Goal: Unclear

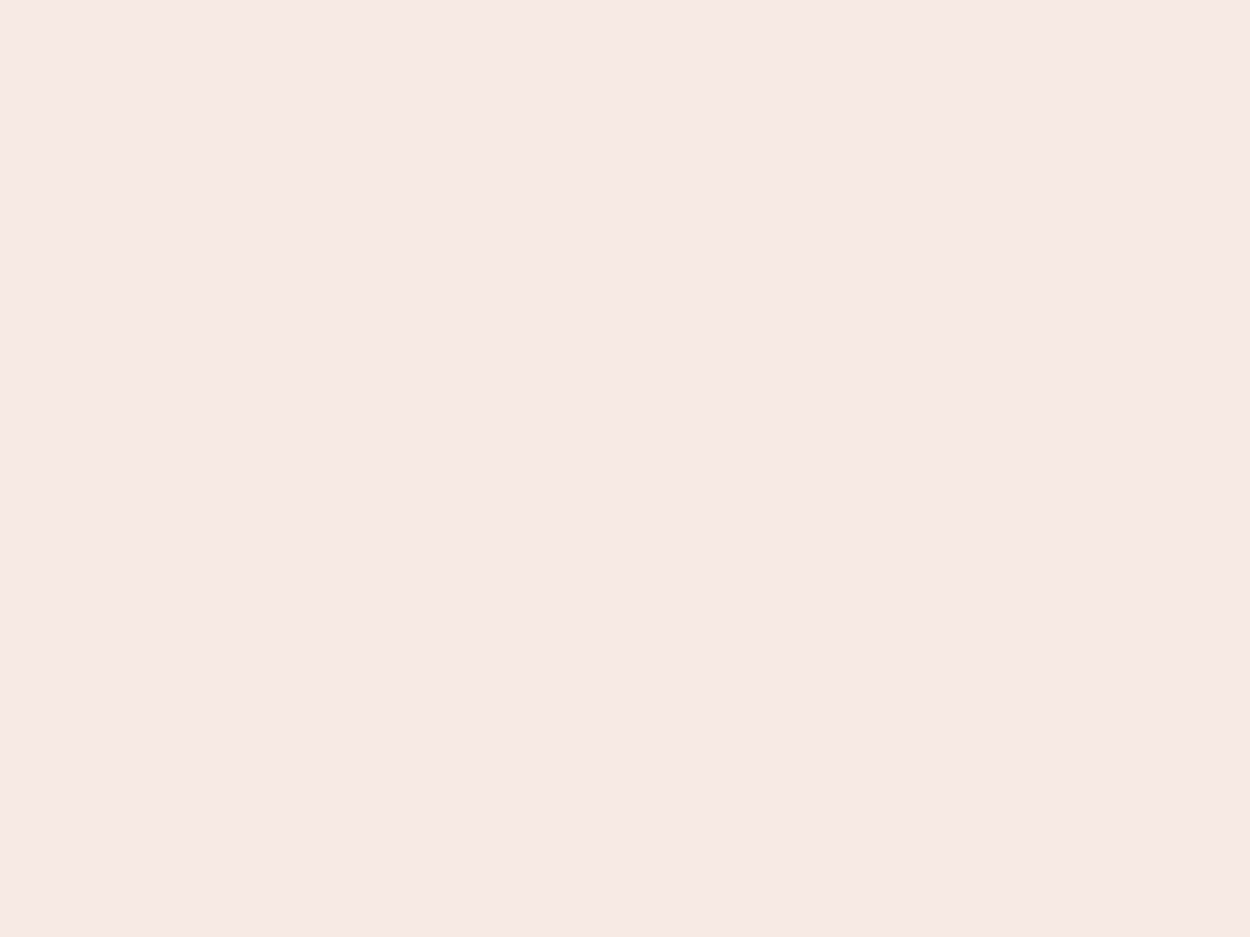
click at [625, 469] on nb-app "Almost there Thank you for registering for Newbook. Your account is under revie…" at bounding box center [625, 468] width 1250 height 937
click at [625, 0] on nb-app "Almost there Thank you for registering for Newbook. Your account is under revie…" at bounding box center [625, 468] width 1250 height 937
click at [668, 0] on nb-app "Almost there Thank you for registering for Newbook. Your account is under revie…" at bounding box center [625, 468] width 1250 height 937
click at [625, 469] on nb-app "Almost there Thank you for registering for Newbook. Your account is under revie…" at bounding box center [625, 468] width 1250 height 937
click at [625, 0] on nb-app "Almost there Thank you for registering for Newbook. Your account is under revie…" at bounding box center [625, 468] width 1250 height 937
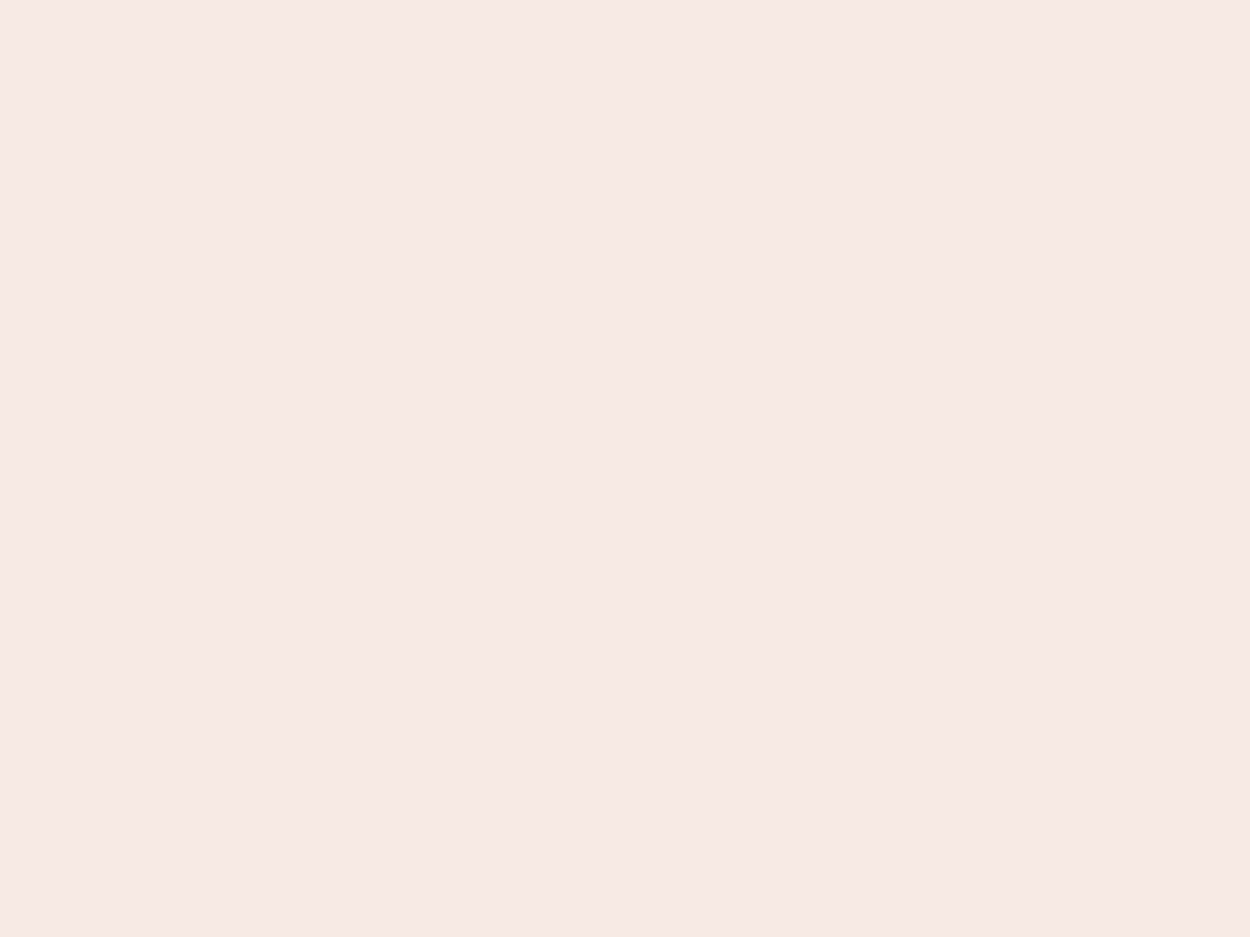
click at [437, 0] on nb-app "Almost there Thank you for registering for Newbook. Your account is under revie…" at bounding box center [625, 468] width 1250 height 937
click at [625, 469] on nb-app "Almost there Thank you for registering for Newbook. Your account is under revie…" at bounding box center [625, 468] width 1250 height 937
click at [625, 0] on nb-app "Almost there Thank you for registering for Newbook. Your account is under revie…" at bounding box center [625, 468] width 1250 height 937
click at [437, 0] on nb-app "Almost there Thank you for registering for Newbook. Your account is under revie…" at bounding box center [625, 468] width 1250 height 937
click at [625, 469] on nb-app "Almost there Thank you for registering for Newbook. Your account is under revie…" at bounding box center [625, 468] width 1250 height 937
